Goal: Information Seeking & Learning: Understand process/instructions

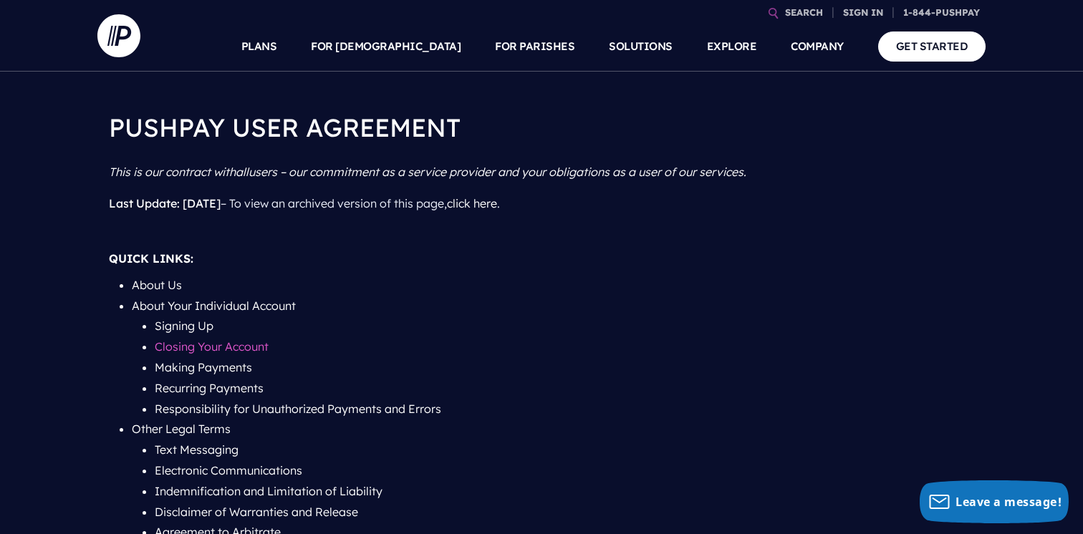
click at [220, 345] on link "Closing Your Account" at bounding box center [212, 346] width 114 height 14
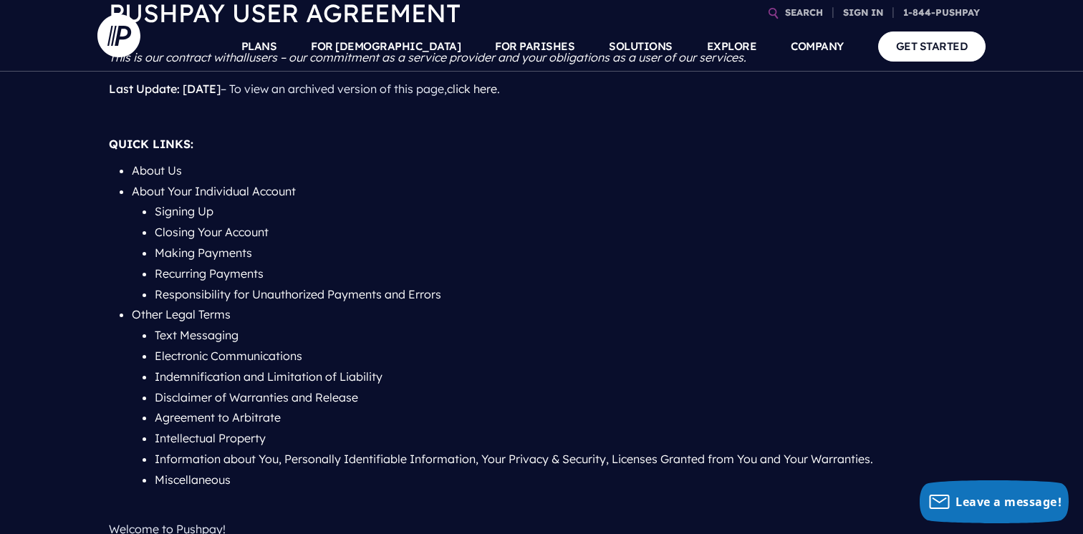
scroll to position [119, 0]
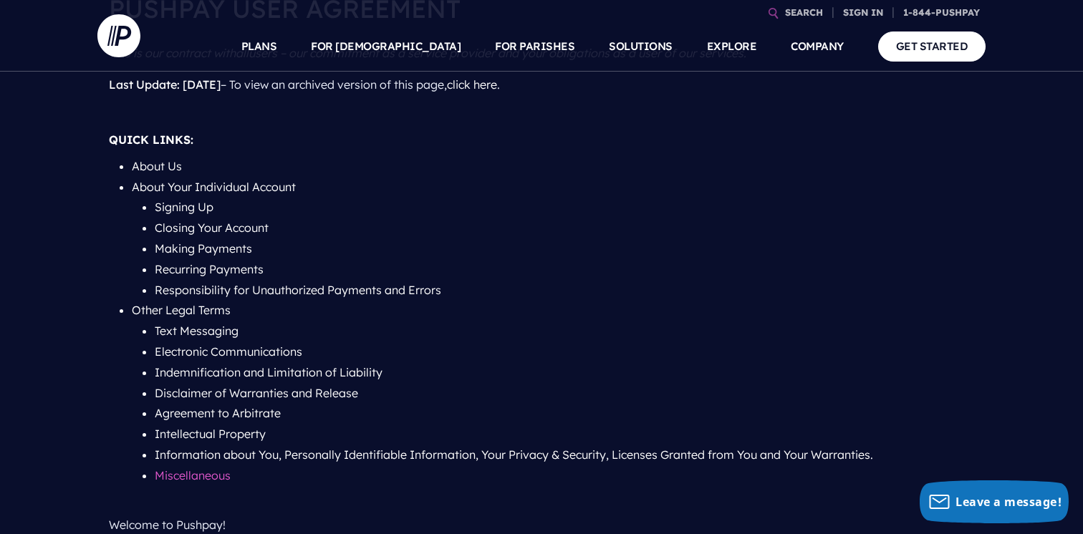
click at [215, 475] on link "Miscellaneous" at bounding box center [193, 475] width 76 height 14
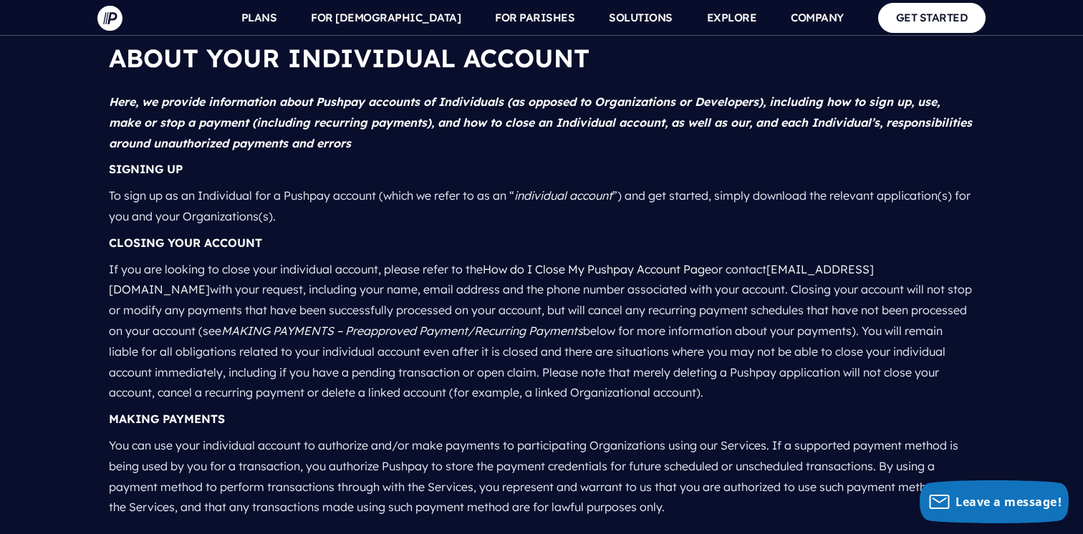
scroll to position [2677, 0]
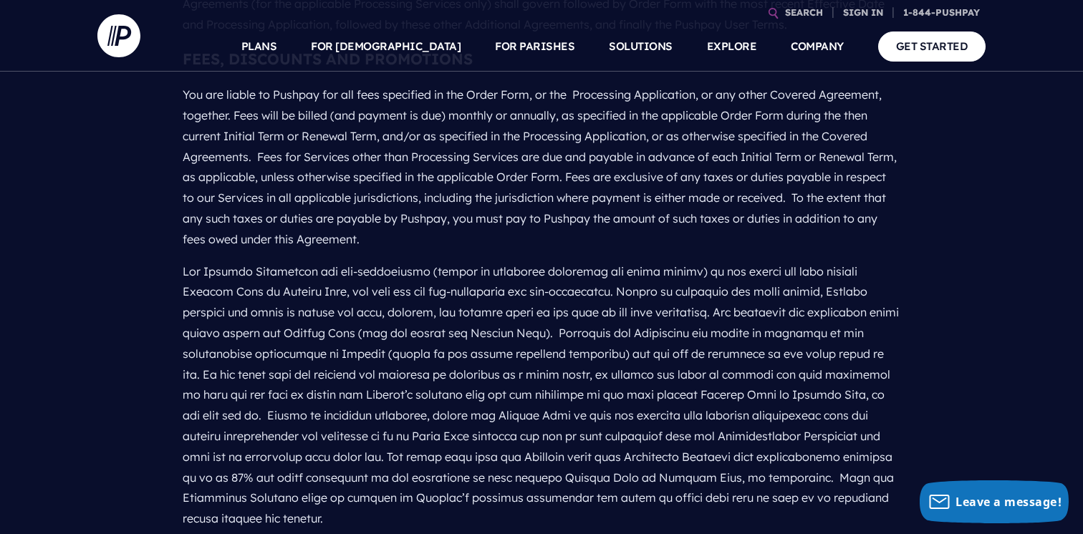
scroll to position [360, 0]
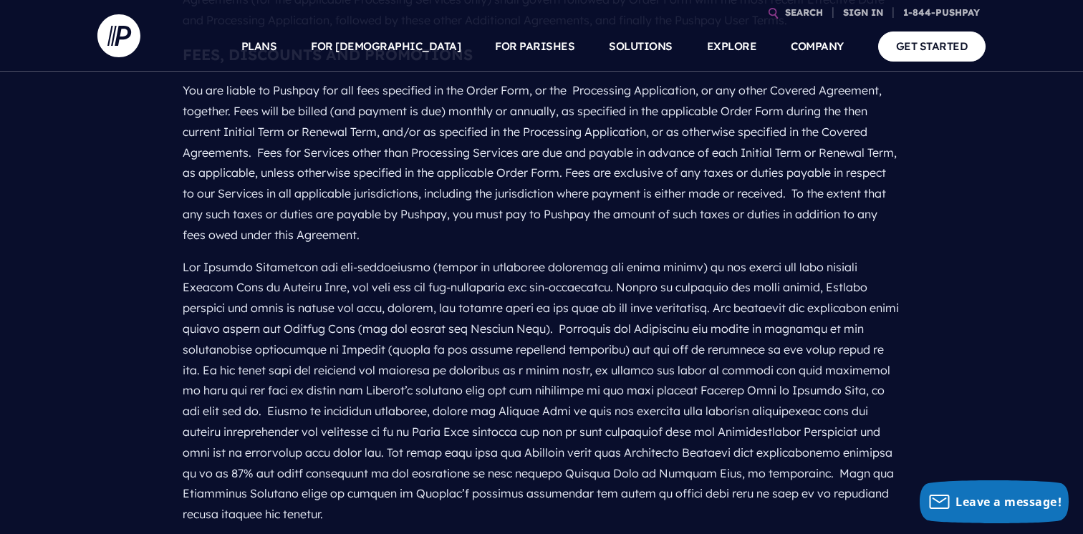
click at [381, 259] on p at bounding box center [541, 390] width 717 height 279
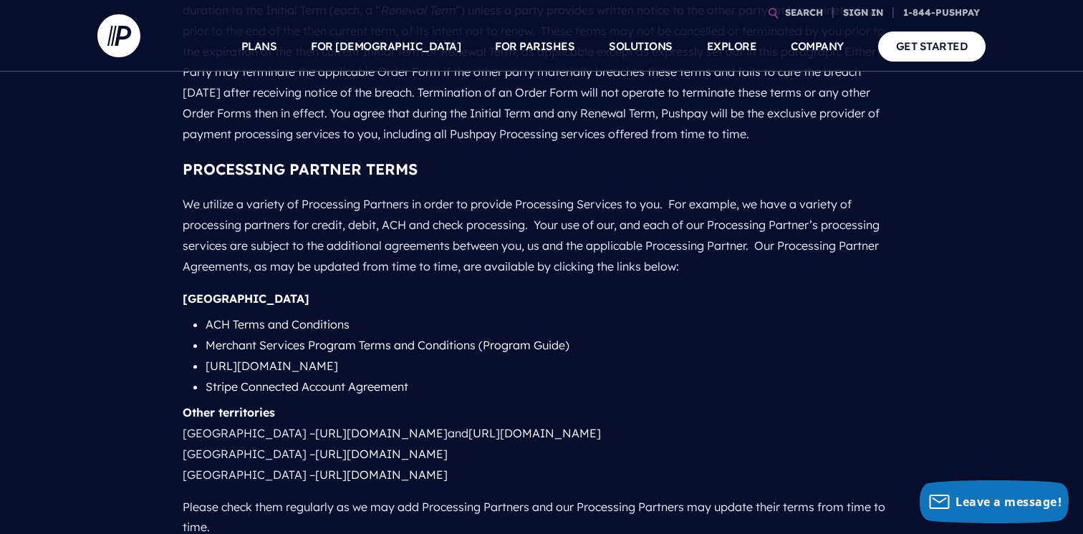
scroll to position [1460, 0]
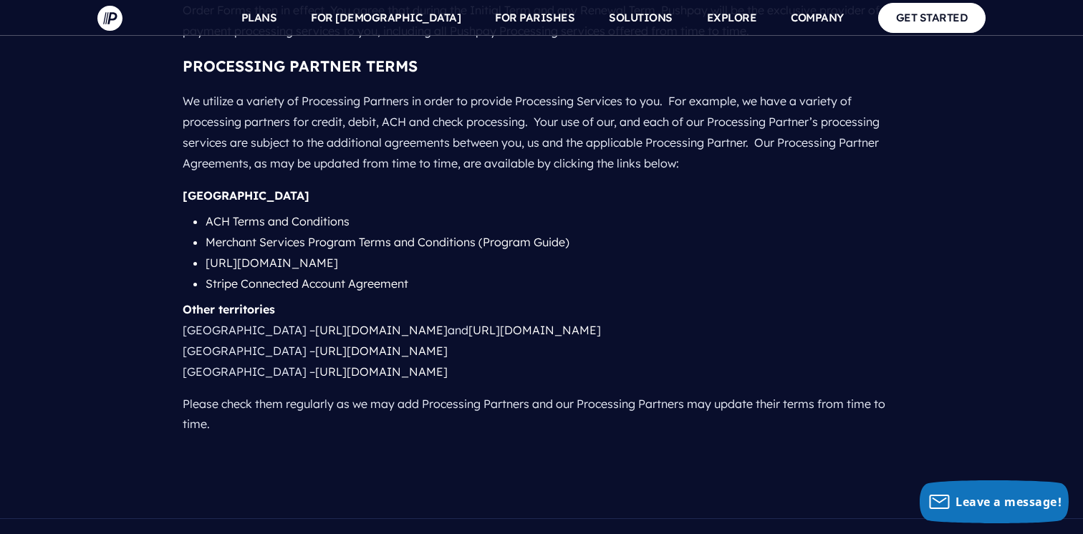
click at [402, 186] on p "[GEOGRAPHIC_DATA]" at bounding box center [541, 196] width 717 height 32
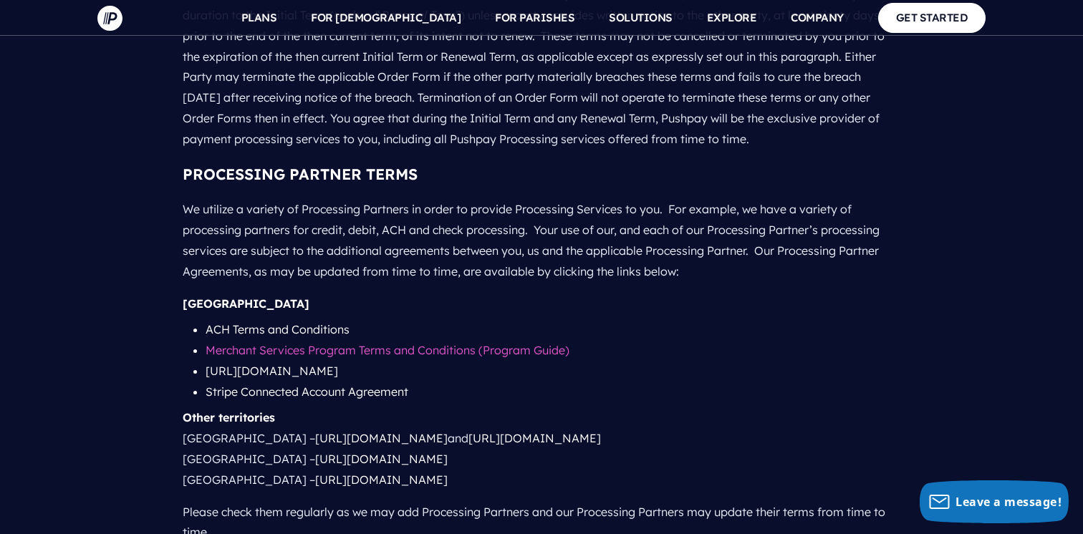
scroll to position [1128, 0]
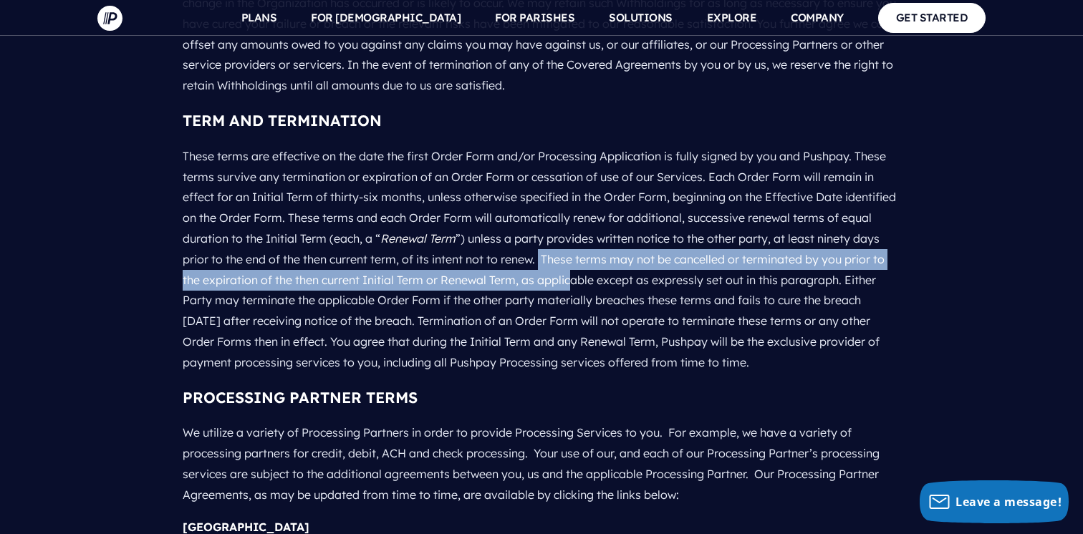
drag, startPoint x: 572, startPoint y: 236, endPoint x: 613, endPoint y: 266, distance: 50.7
click at [613, 266] on p "These terms are effective on the date the first Order Form and/or Processing Ap…" at bounding box center [541, 259] width 717 height 239
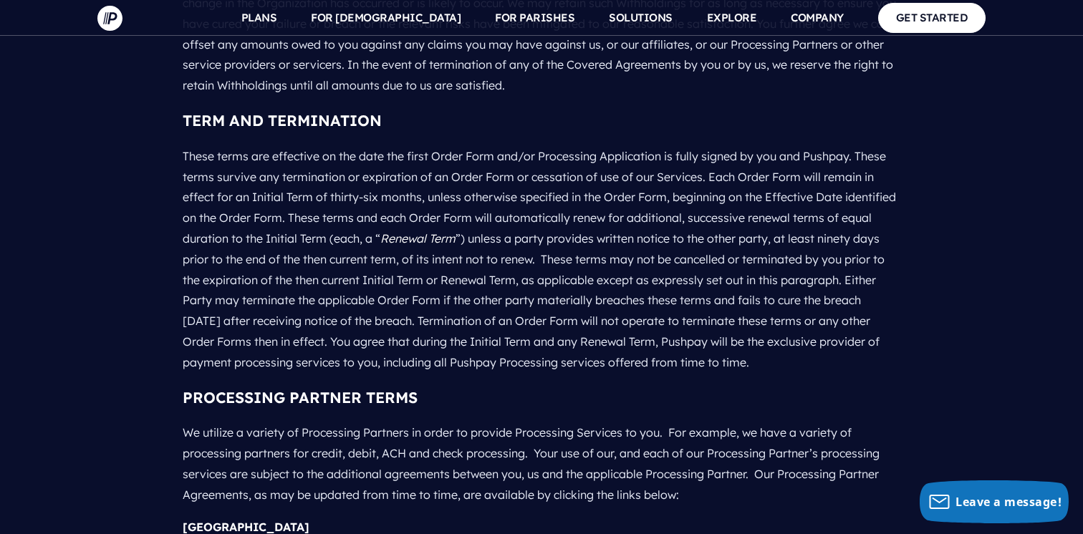
click at [437, 299] on p "These terms are effective on the date the first Order Form and/or Processing Ap…" at bounding box center [541, 259] width 717 height 239
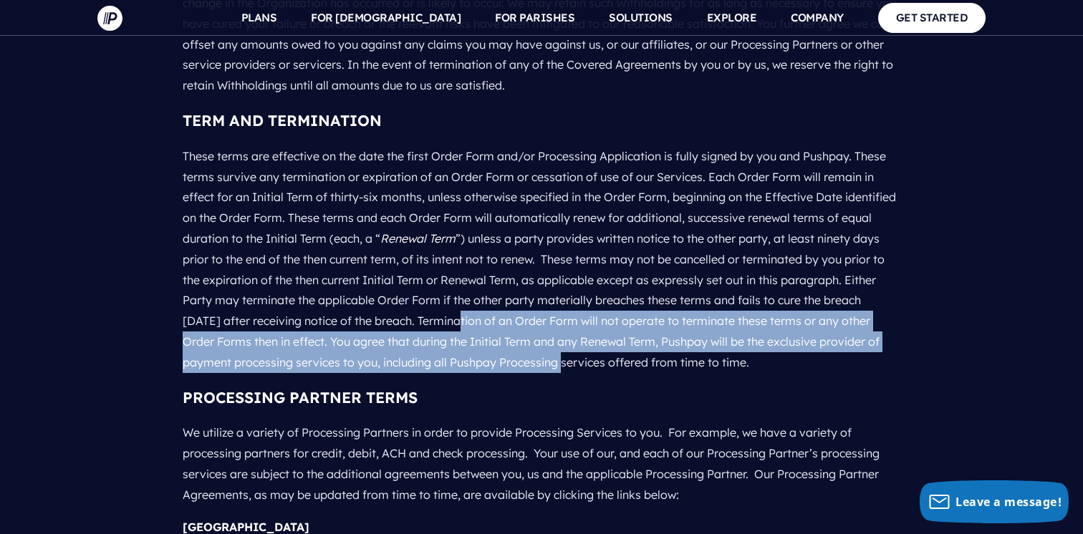
drag, startPoint x: 456, startPoint y: 298, endPoint x: 579, endPoint y: 345, distance: 131.7
click at [579, 345] on p "These terms are effective on the date the first Order Form and/or Processing Ap…" at bounding box center [541, 259] width 717 height 239
click at [579, 342] on p "These terms are effective on the date the first Order Form and/or Processing Ap…" at bounding box center [541, 259] width 717 height 239
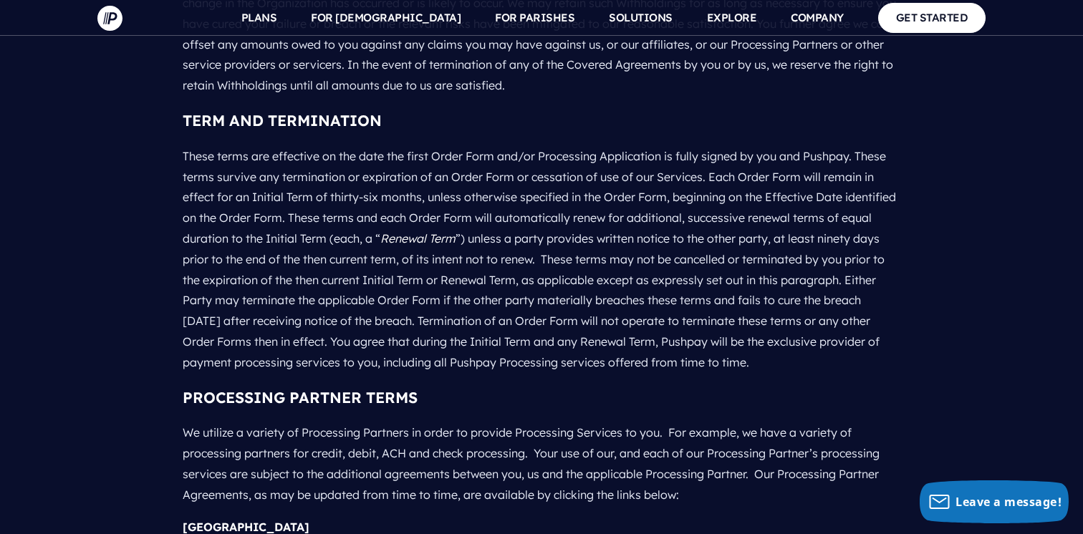
drag, startPoint x: 698, startPoint y: 317, endPoint x: 788, endPoint y: 338, distance: 92.8
click at [788, 338] on p "These terms are effective on the date the first Order Form and/or Processing Ap…" at bounding box center [541, 259] width 717 height 239
click at [789, 337] on p "These terms are effective on the date the first Order Form and/or Processing Ap…" at bounding box center [541, 259] width 717 height 239
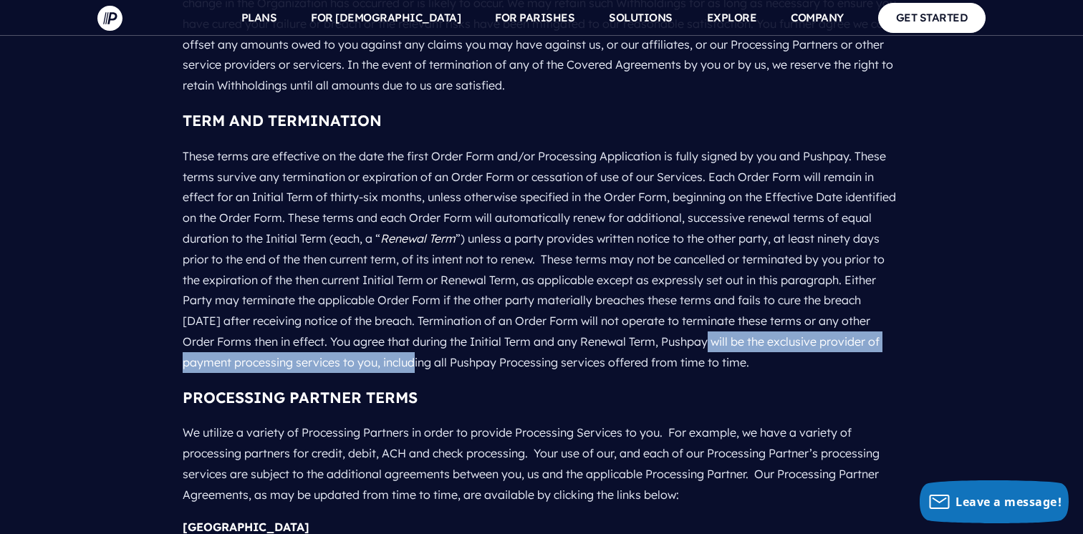
drag, startPoint x: 695, startPoint y: 321, endPoint x: 438, endPoint y: 343, distance: 257.4
click at [438, 343] on p "These terms are effective on the date the first Order Form and/or Processing Ap…" at bounding box center [541, 259] width 717 height 239
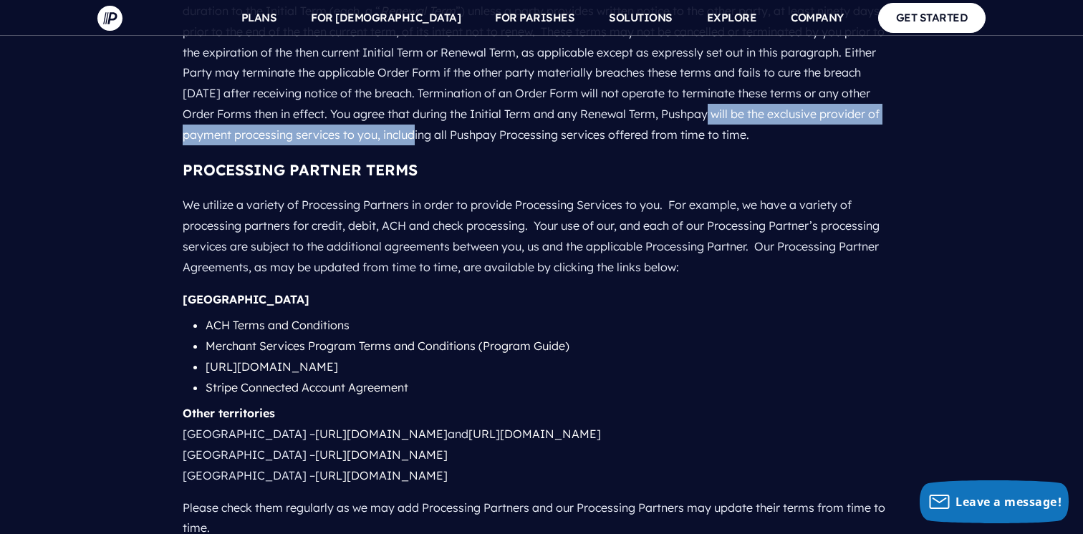
scroll to position [1511, 0]
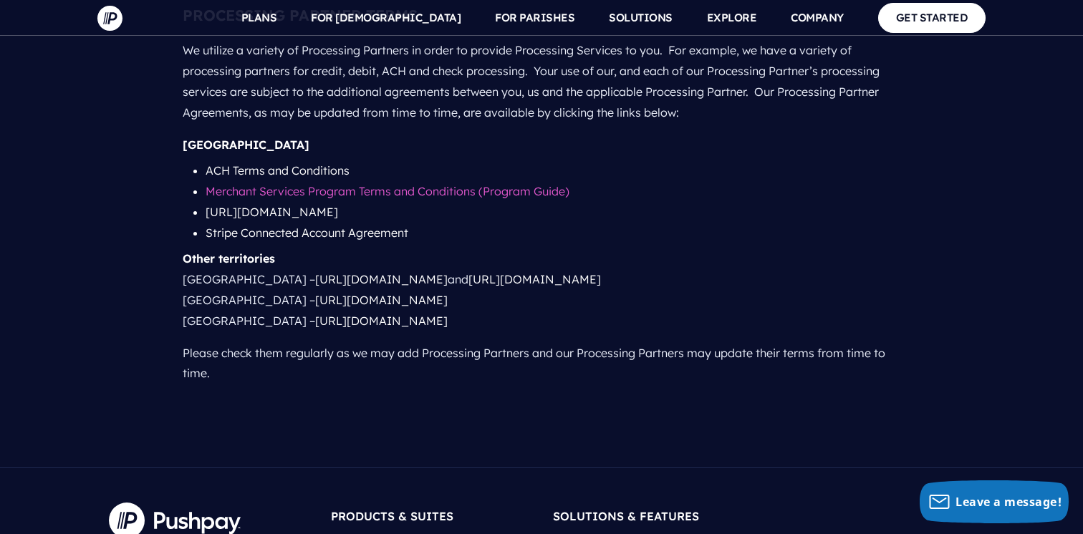
click at [485, 184] on link "Merchant Services Program Terms and Conditions (Program Guide)" at bounding box center [388, 191] width 364 height 14
